Goal: Find specific page/section: Find specific page/section

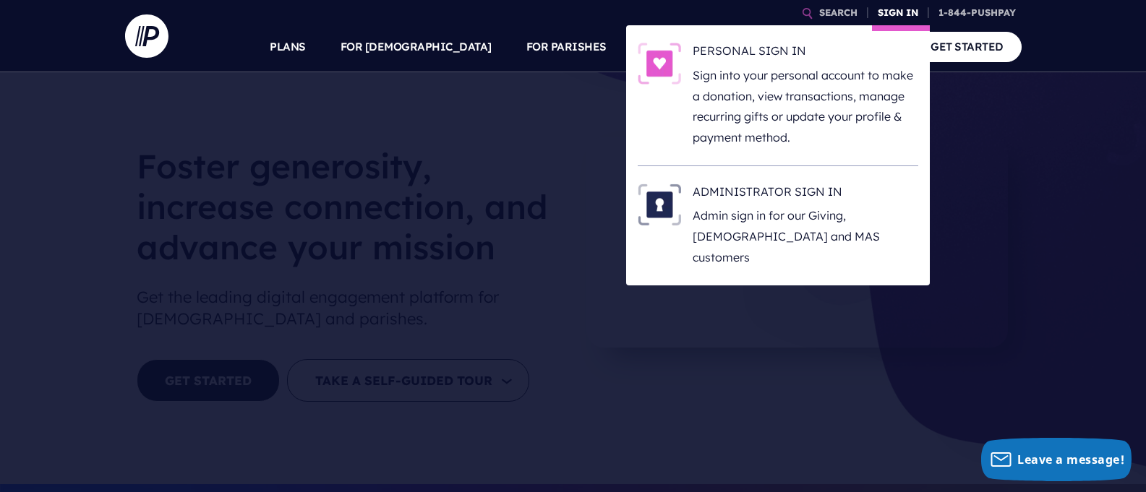
click at [899, 10] on link "SIGN IN" at bounding box center [898, 12] width 52 height 25
click at [807, 185] on h6 "ADMINISTRATOR SIGN IN" at bounding box center [805, 195] width 226 height 22
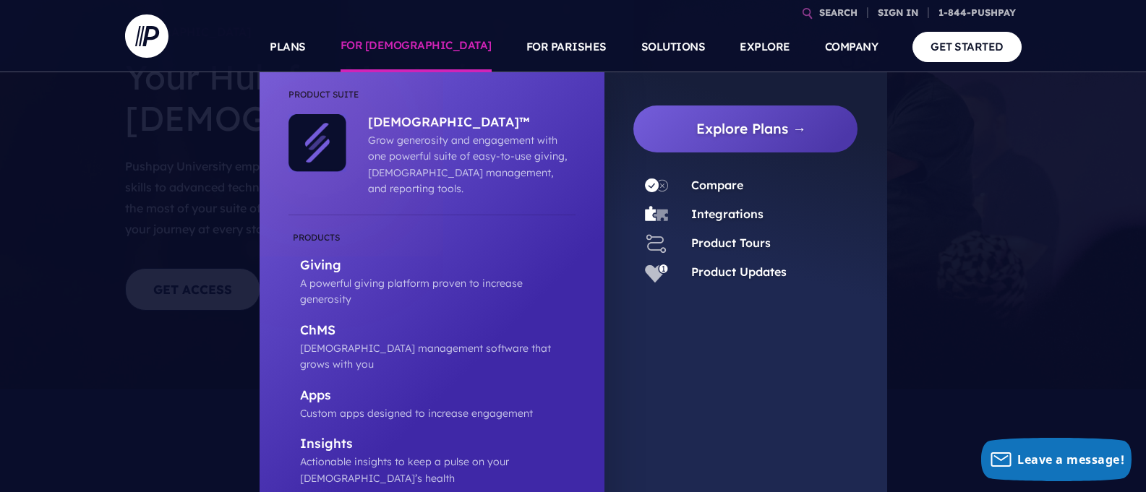
scroll to position [103, 0]
click at [320, 322] on p "ChMS" at bounding box center [437, 331] width 275 height 18
